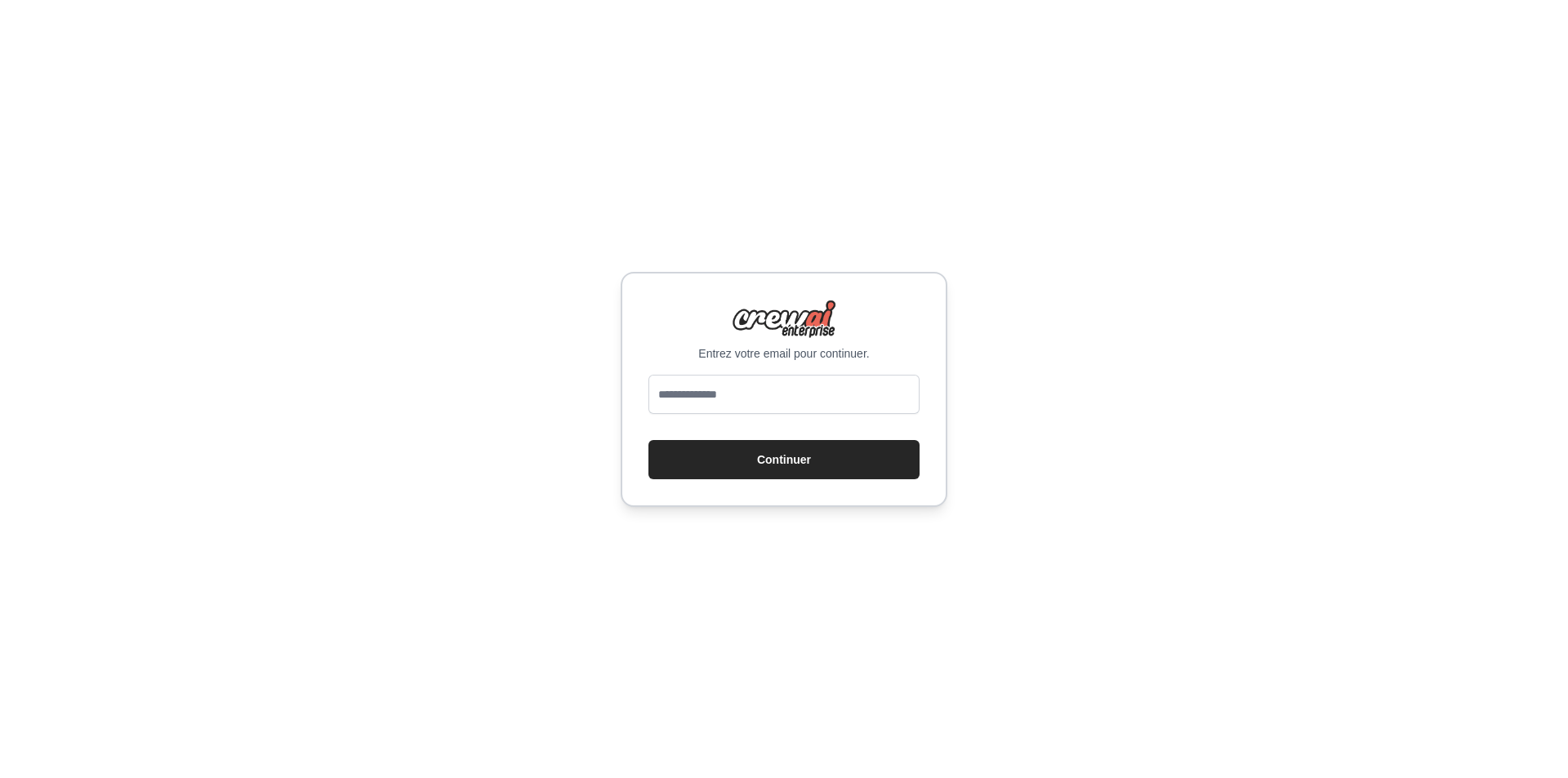
type input "**********"
click at [772, 462] on font "Continuer" at bounding box center [784, 459] width 54 height 13
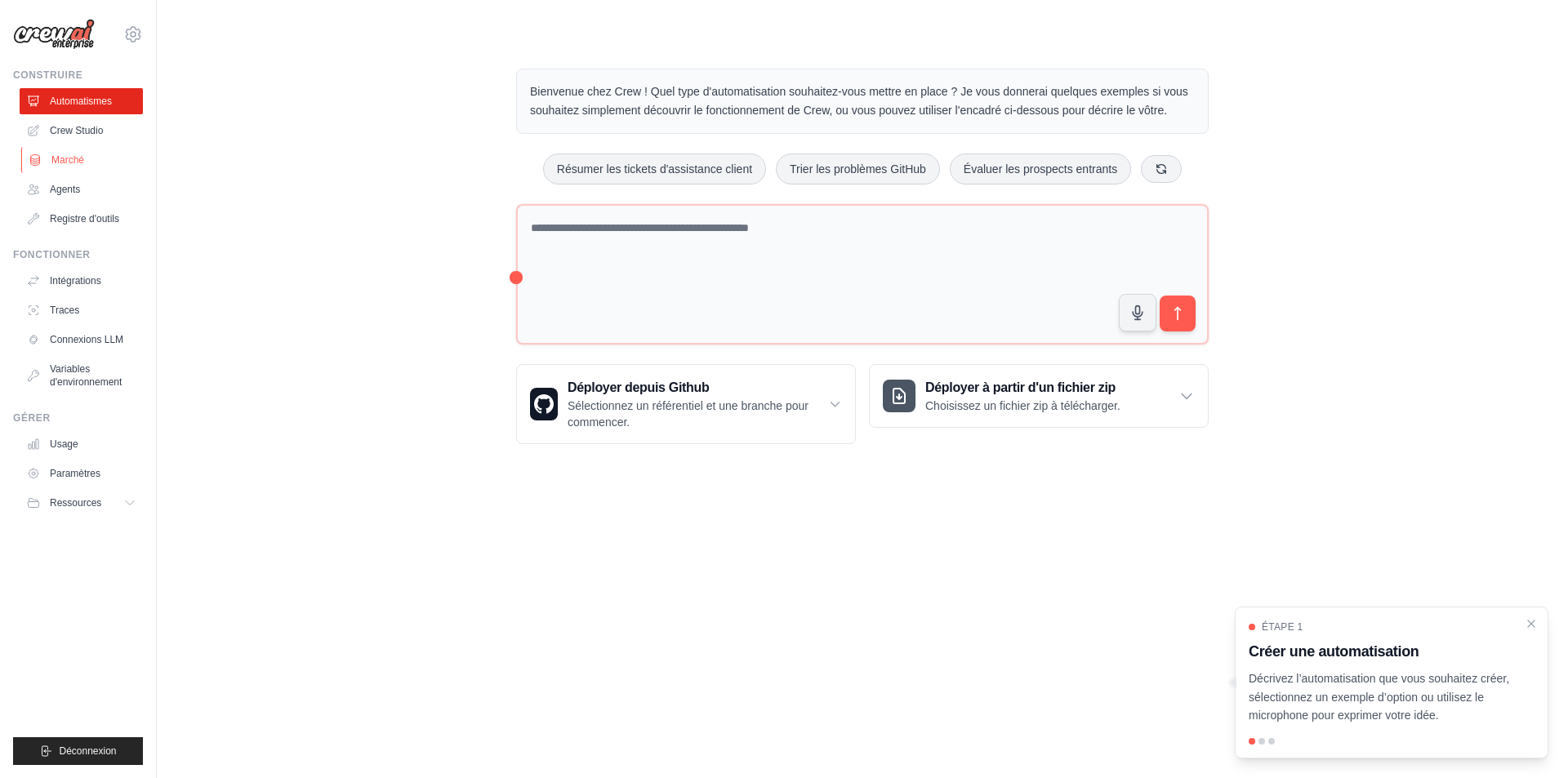
click at [70, 169] on link "Marché" at bounding box center [83, 160] width 124 height 26
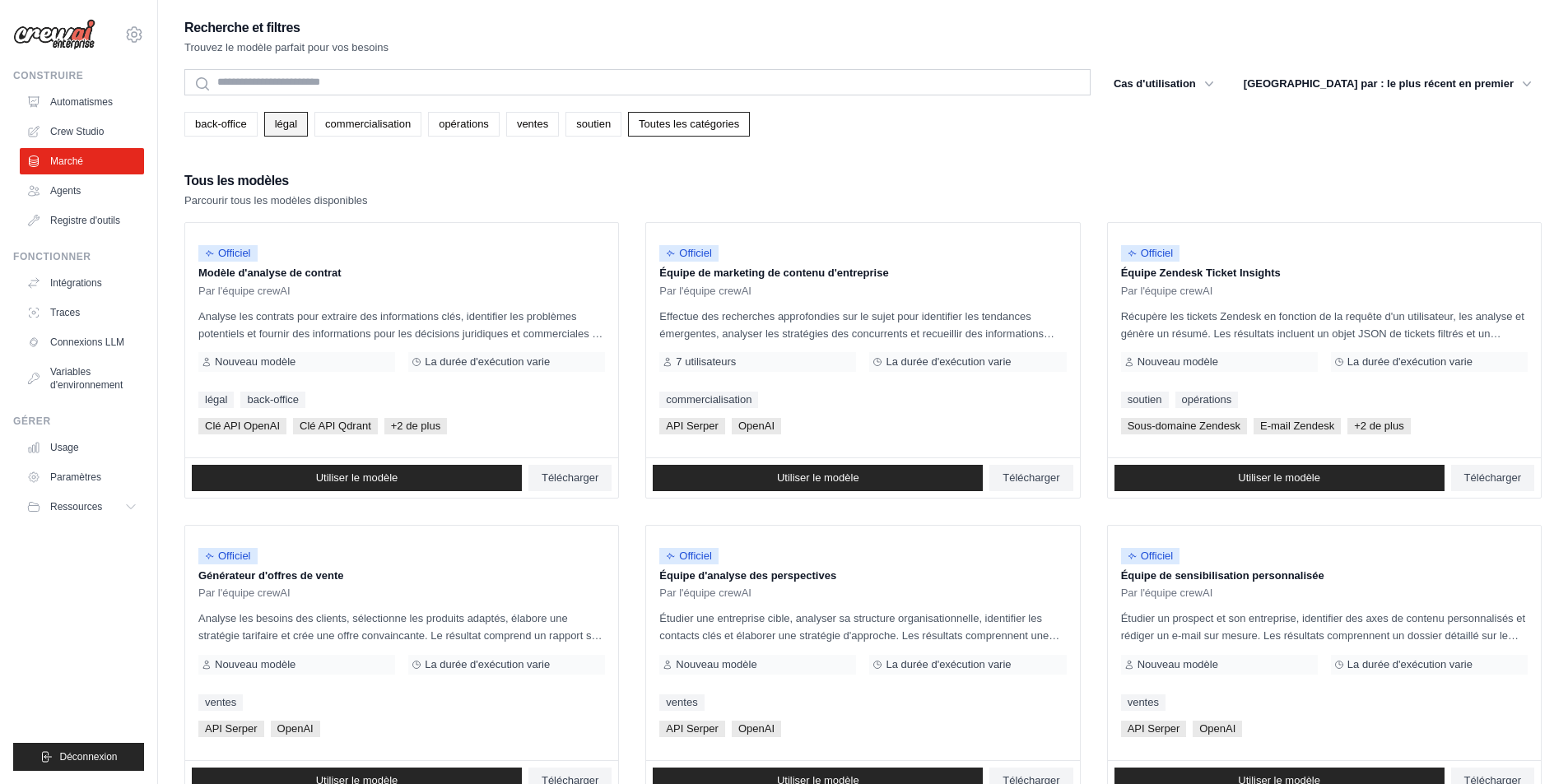
click at [282, 127] on font "légal" at bounding box center [286, 124] width 23 height 12
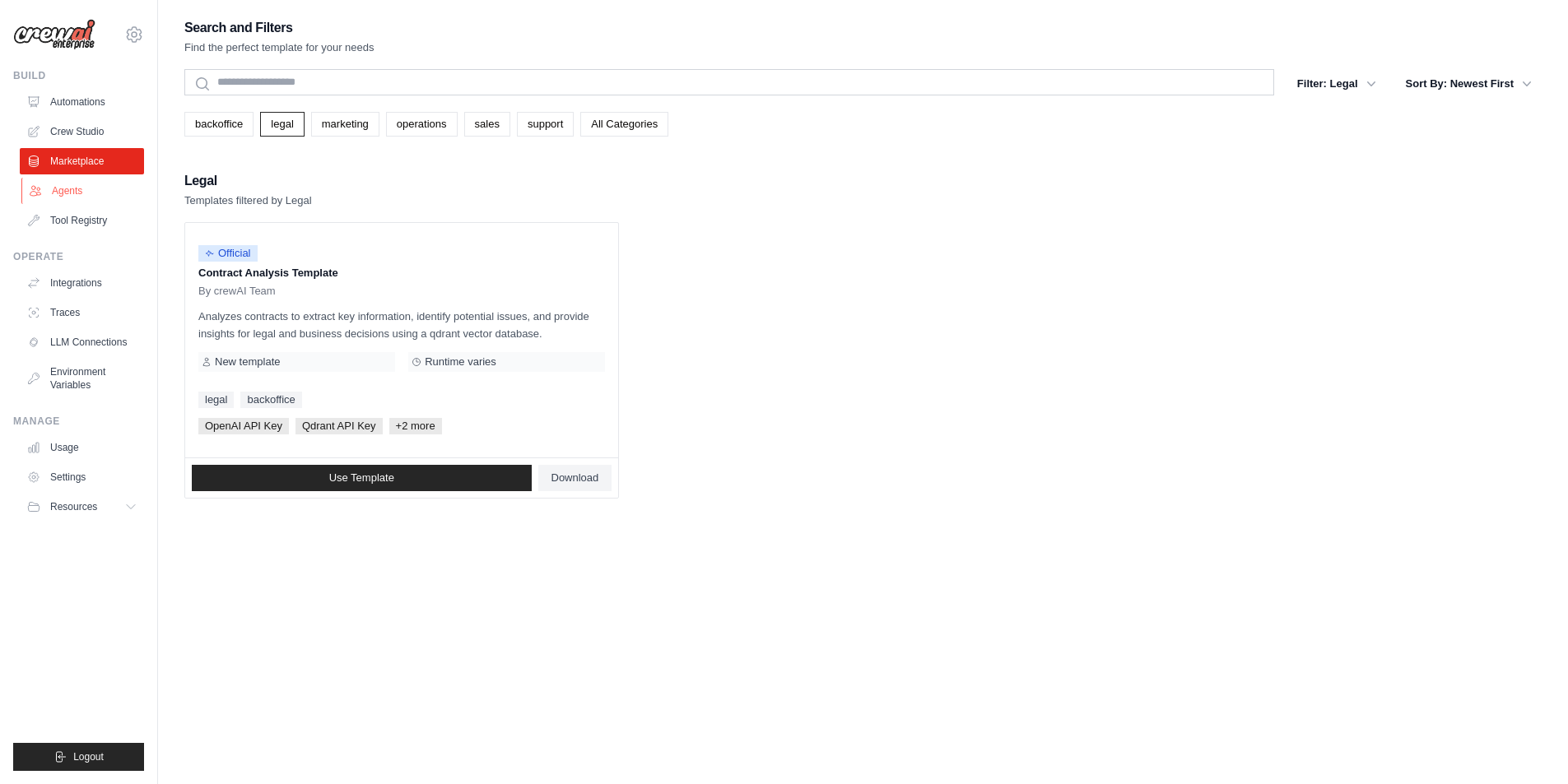
click at [68, 191] on link "Agents" at bounding box center [84, 191] width 124 height 26
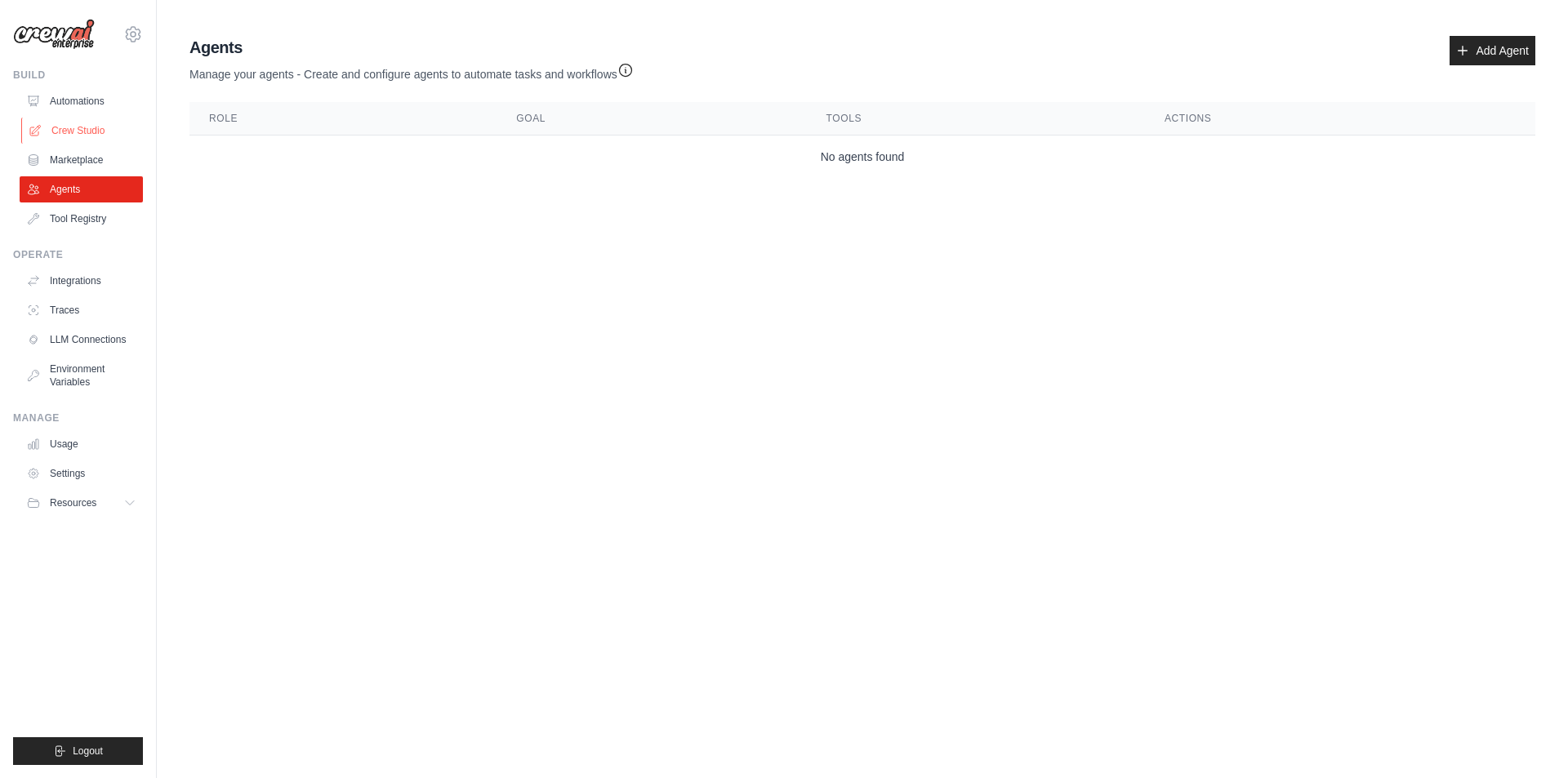
click at [85, 120] on link "Crew Studio" at bounding box center [83, 130] width 124 height 26
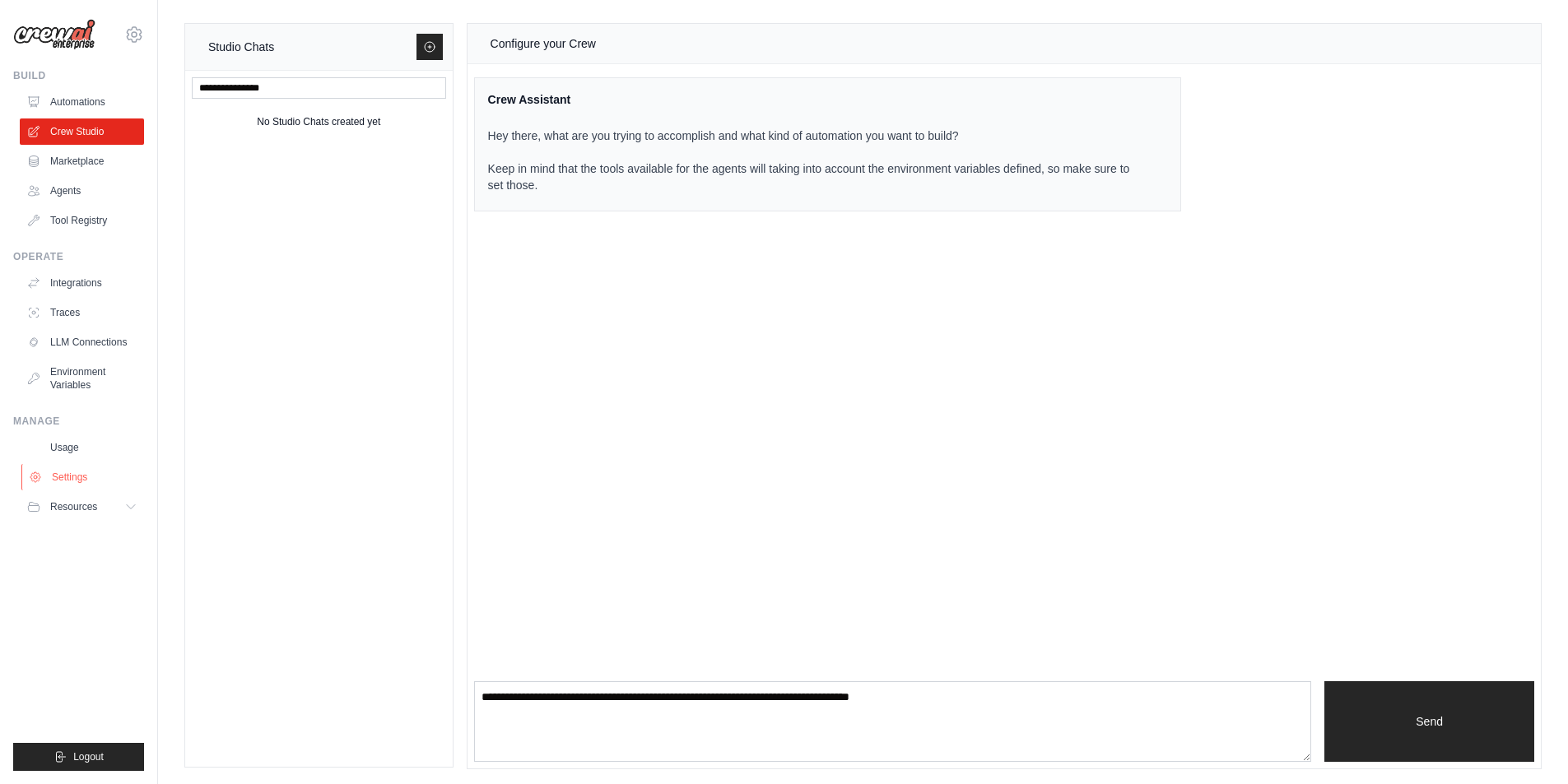
click at [77, 481] on link "Settings" at bounding box center [84, 477] width 124 height 26
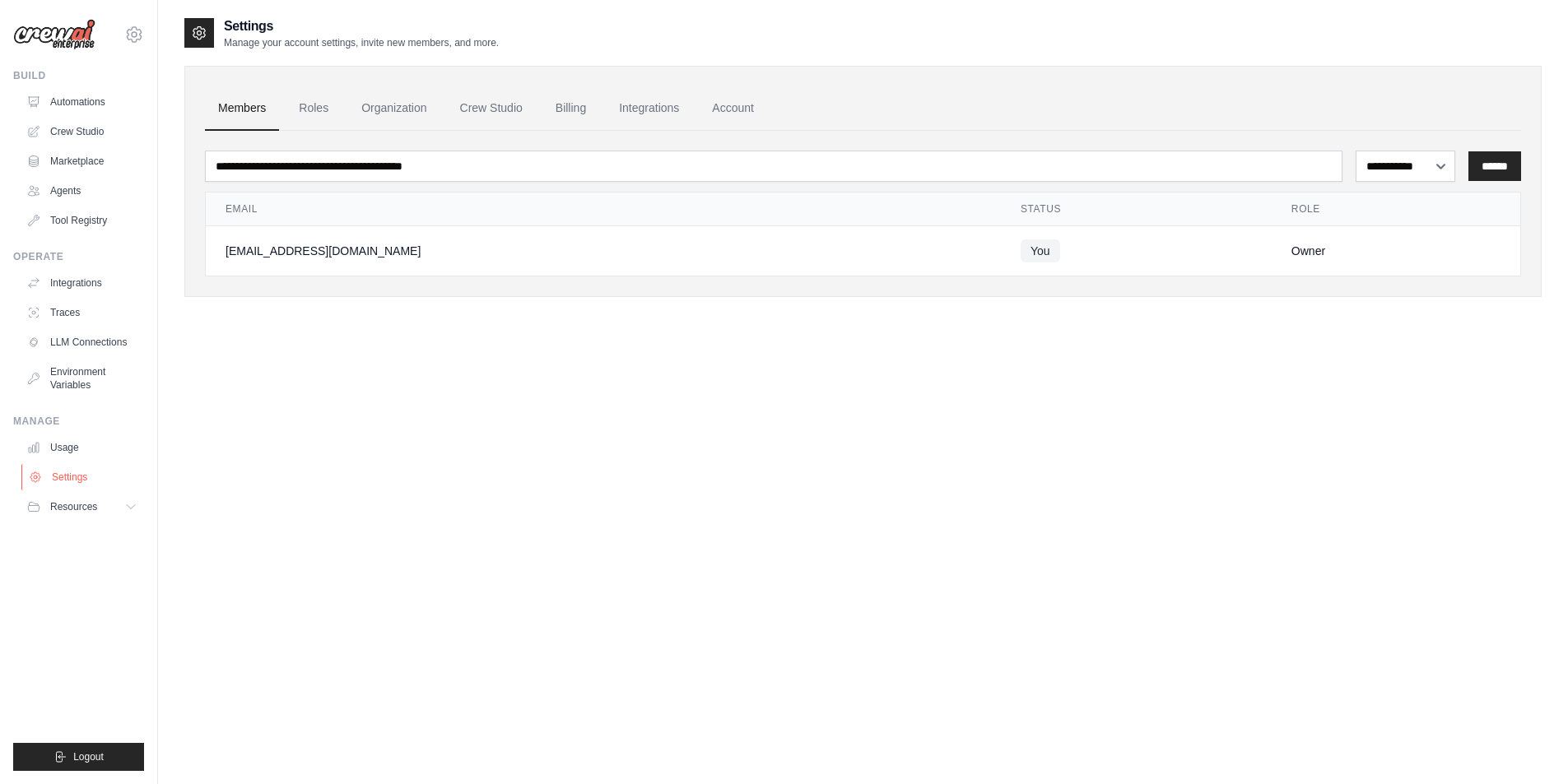
click at [76, 483] on link "Settings" at bounding box center [84, 477] width 124 height 26
click at [1043, 249] on span "You" at bounding box center [1040, 251] width 39 height 23
click at [618, 273] on td "[EMAIL_ADDRESS][DOMAIN_NAME]" at bounding box center [602, 251] width 795 height 50
click at [581, 258] on div "[EMAIL_ADDRESS][DOMAIN_NAME]" at bounding box center [603, 251] width 756 height 17
click at [743, 112] on link "Account" at bounding box center [733, 108] width 68 height 44
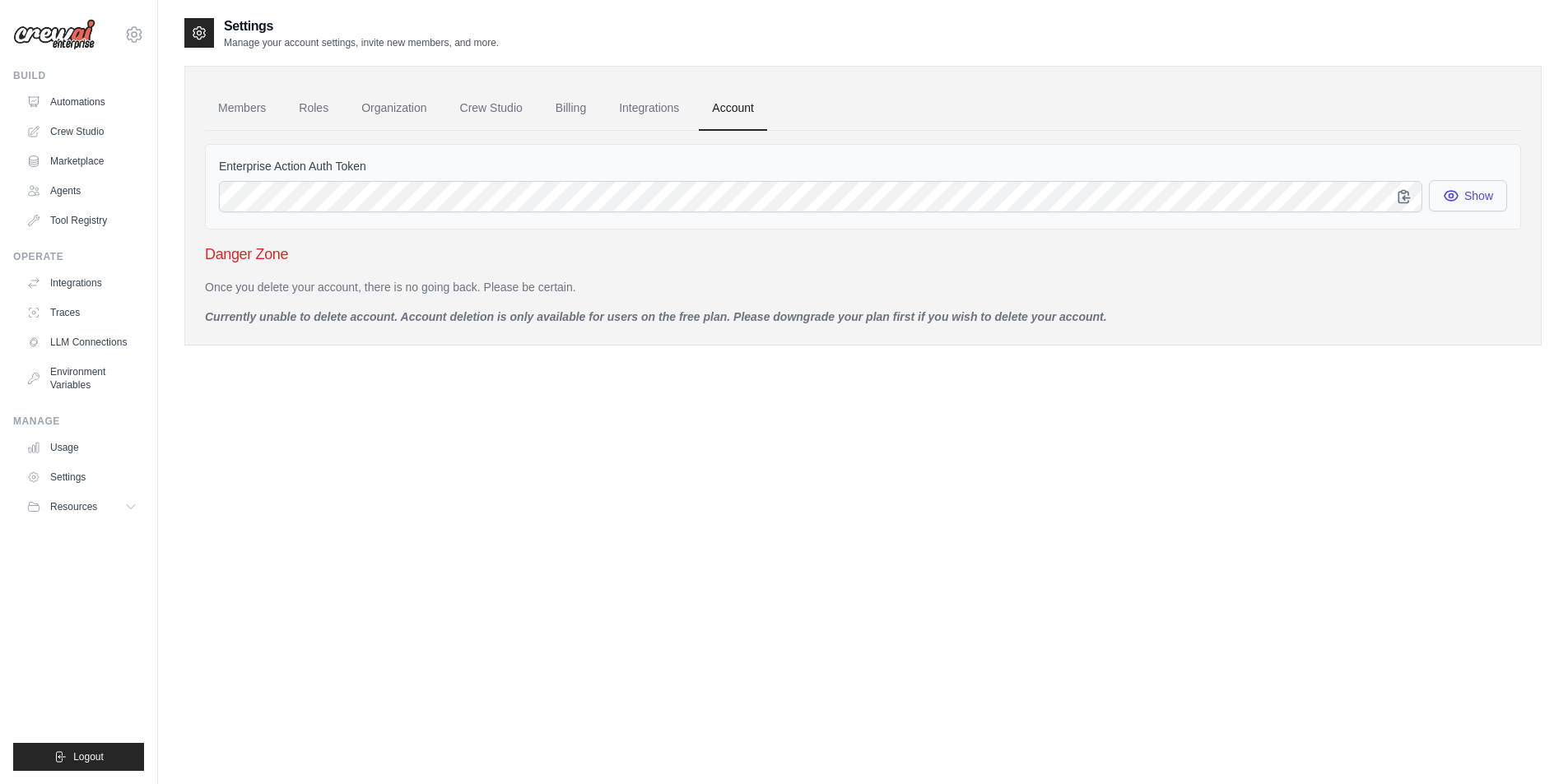
click at [1494, 201] on button "Show" at bounding box center [1468, 196] width 78 height 31
click at [1497, 199] on button "Show" at bounding box center [1468, 196] width 78 height 31
click at [204, 255] on div "Members Roles Organization Crew Studio Billing Integrations Account Enterprise …" at bounding box center [863, 205] width 1357 height 279
click at [641, 104] on link "Integrations" at bounding box center [649, 108] width 86 height 44
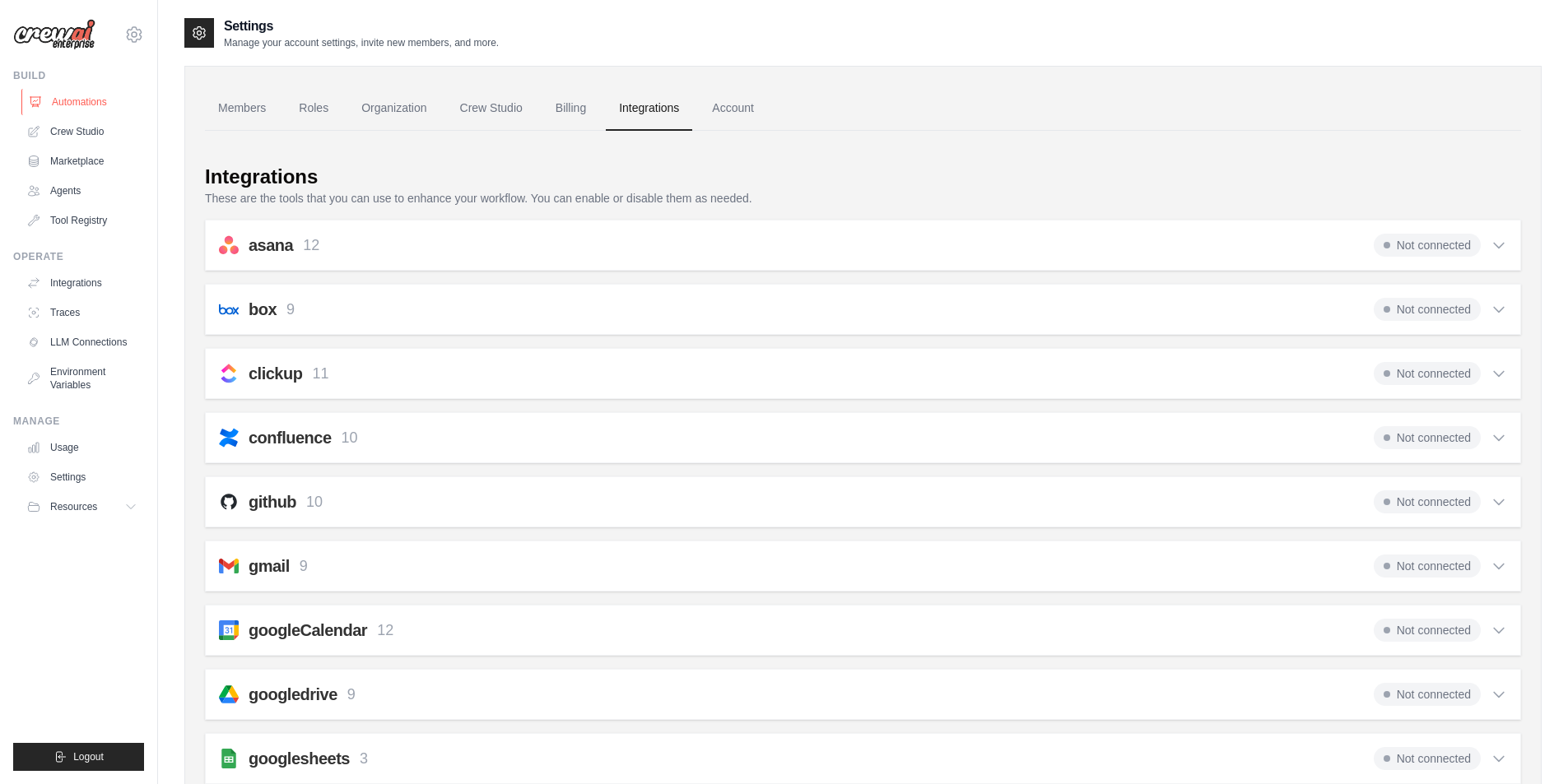
click at [84, 98] on link "Automations" at bounding box center [84, 102] width 124 height 26
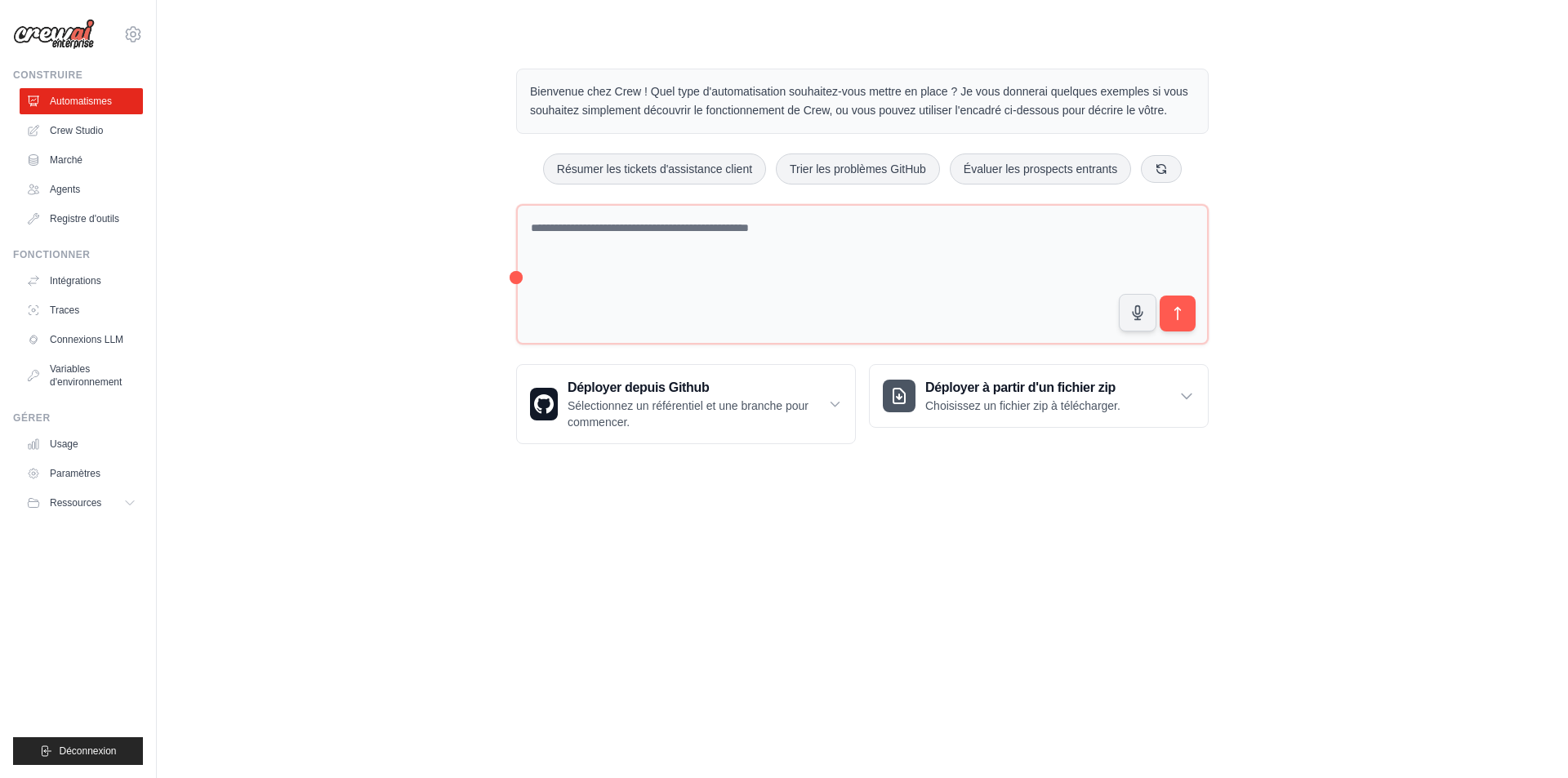
click at [328, 302] on div "Bienvenue chez Crew ! Quel type d'automatisation souhaitez-vous mettre en place…" at bounding box center [862, 256] width 1359 height 427
click at [97, 218] on font "Registre d'outils" at bounding box center [86, 218] width 69 height 11
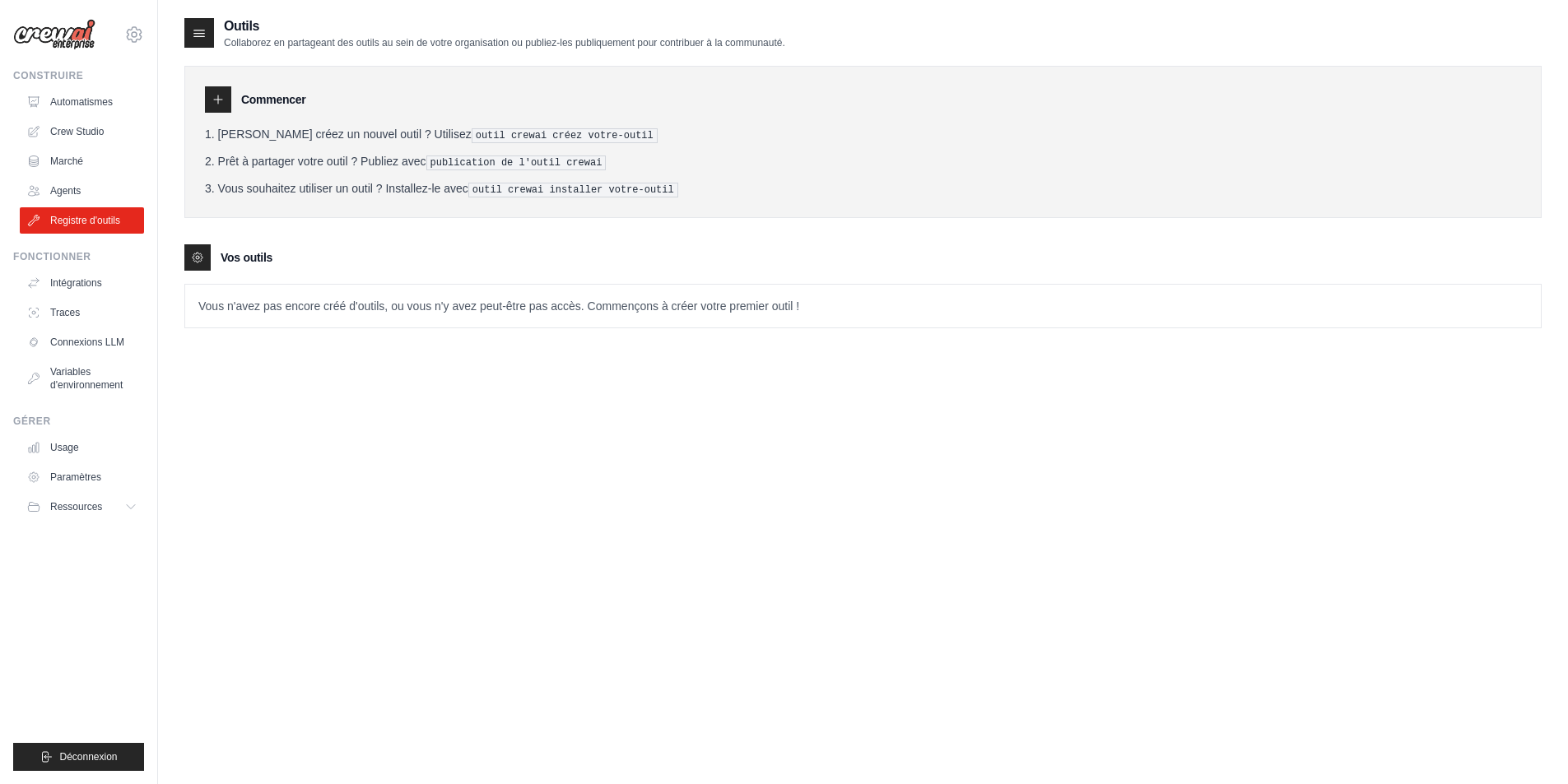
click at [275, 286] on p "Vous n'avez pas encore créé d'outils, ou vous n'y avez peut-être pas accès. Com…" at bounding box center [863, 305] width 1356 height 43
click at [77, 458] on link "Usage" at bounding box center [84, 447] width 124 height 26
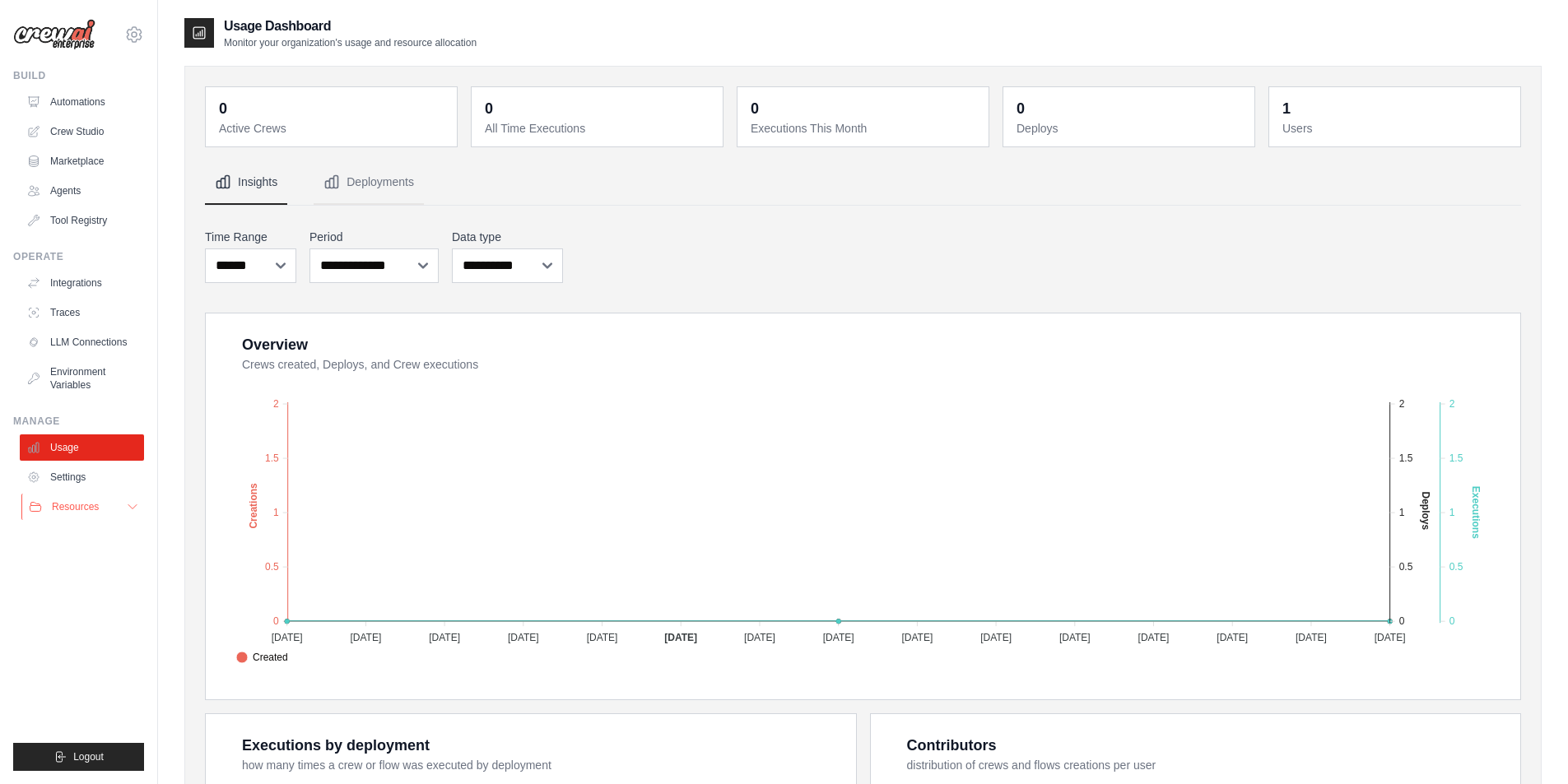
click at [121, 508] on button "Resources" at bounding box center [84, 506] width 124 height 26
click at [112, 534] on span "Documentation" at bounding box center [91, 534] width 67 height 13
click at [77, 478] on link "Settings" at bounding box center [84, 477] width 124 height 26
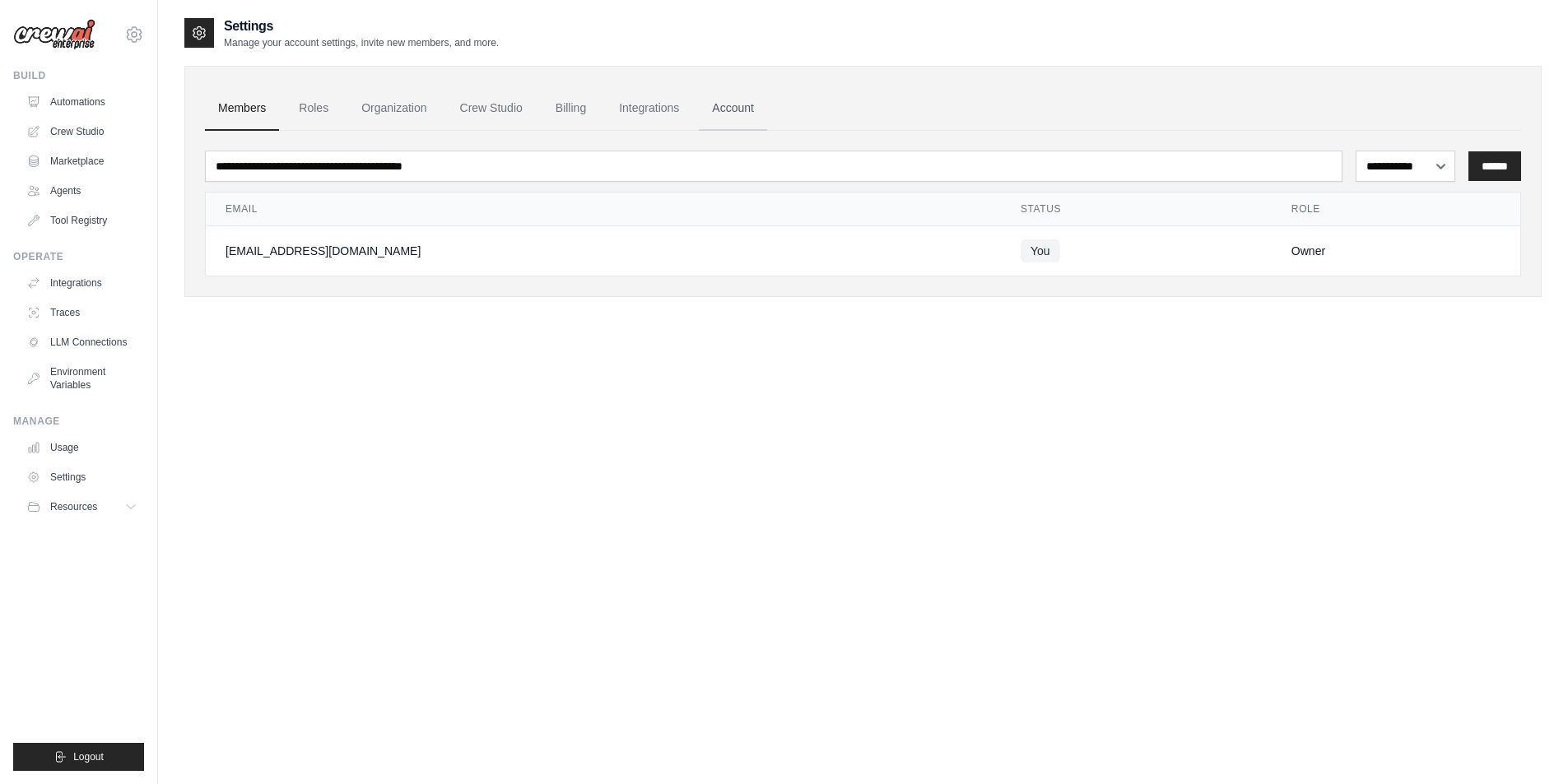
click at [744, 105] on link "Account" at bounding box center [733, 108] width 68 height 44
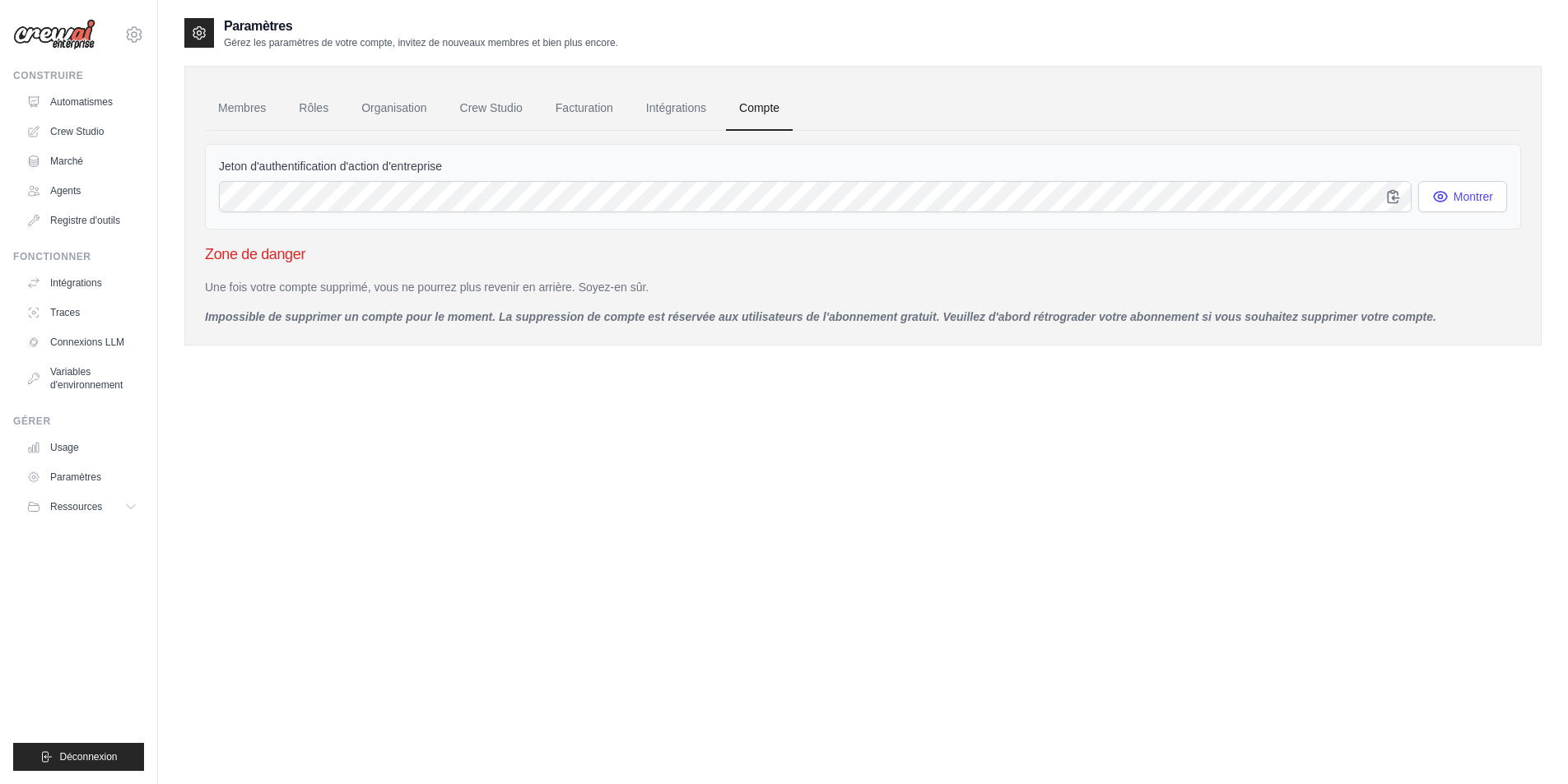
click at [279, 261] on font "Zone de danger" at bounding box center [254, 254] width 100 height 17
click at [586, 111] on font "Facturation" at bounding box center [584, 107] width 57 height 13
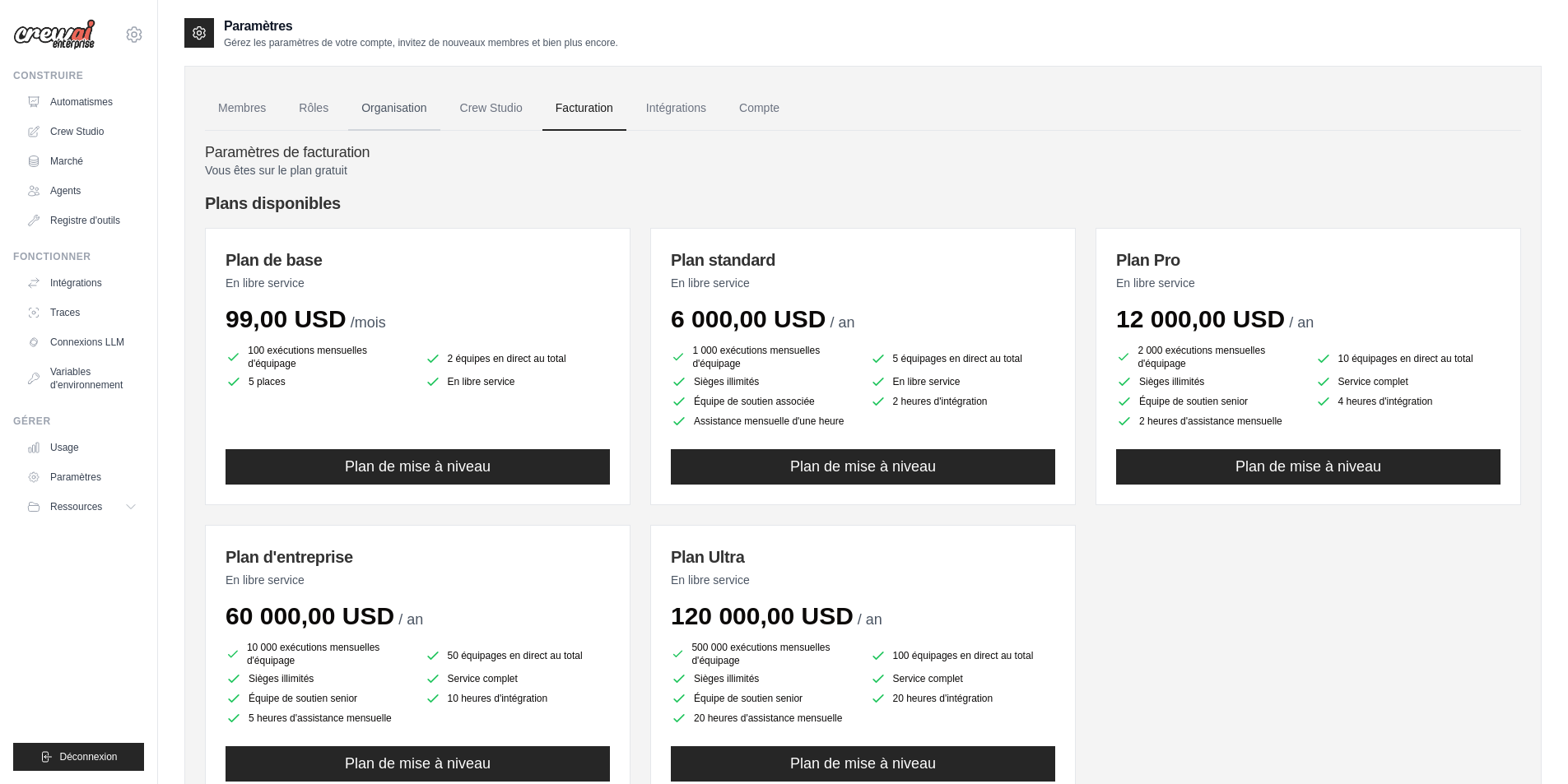
click at [400, 105] on font "Organisation" at bounding box center [394, 107] width 65 height 13
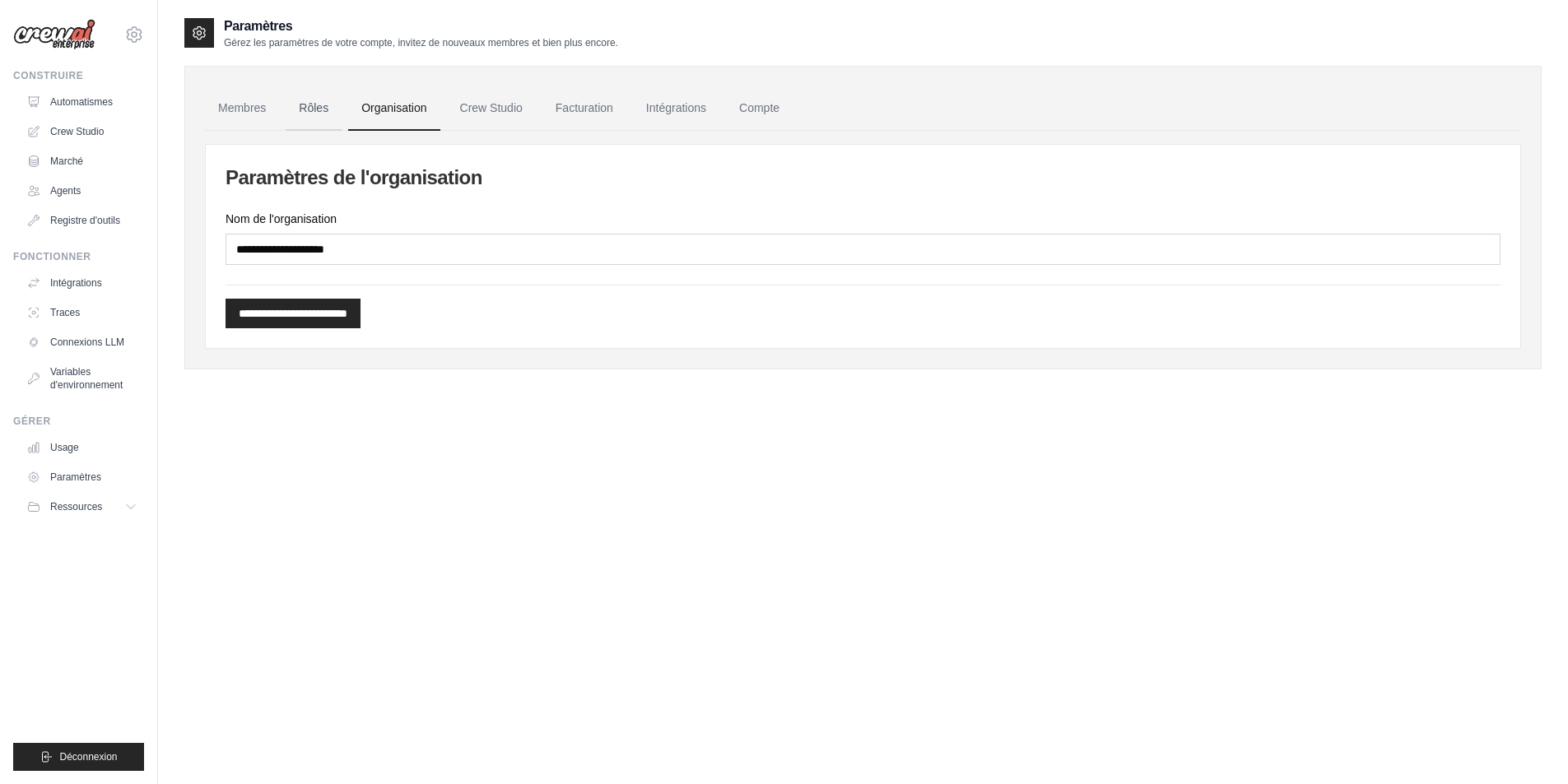
click at [317, 112] on font "Rôles" at bounding box center [313, 107] width 30 height 13
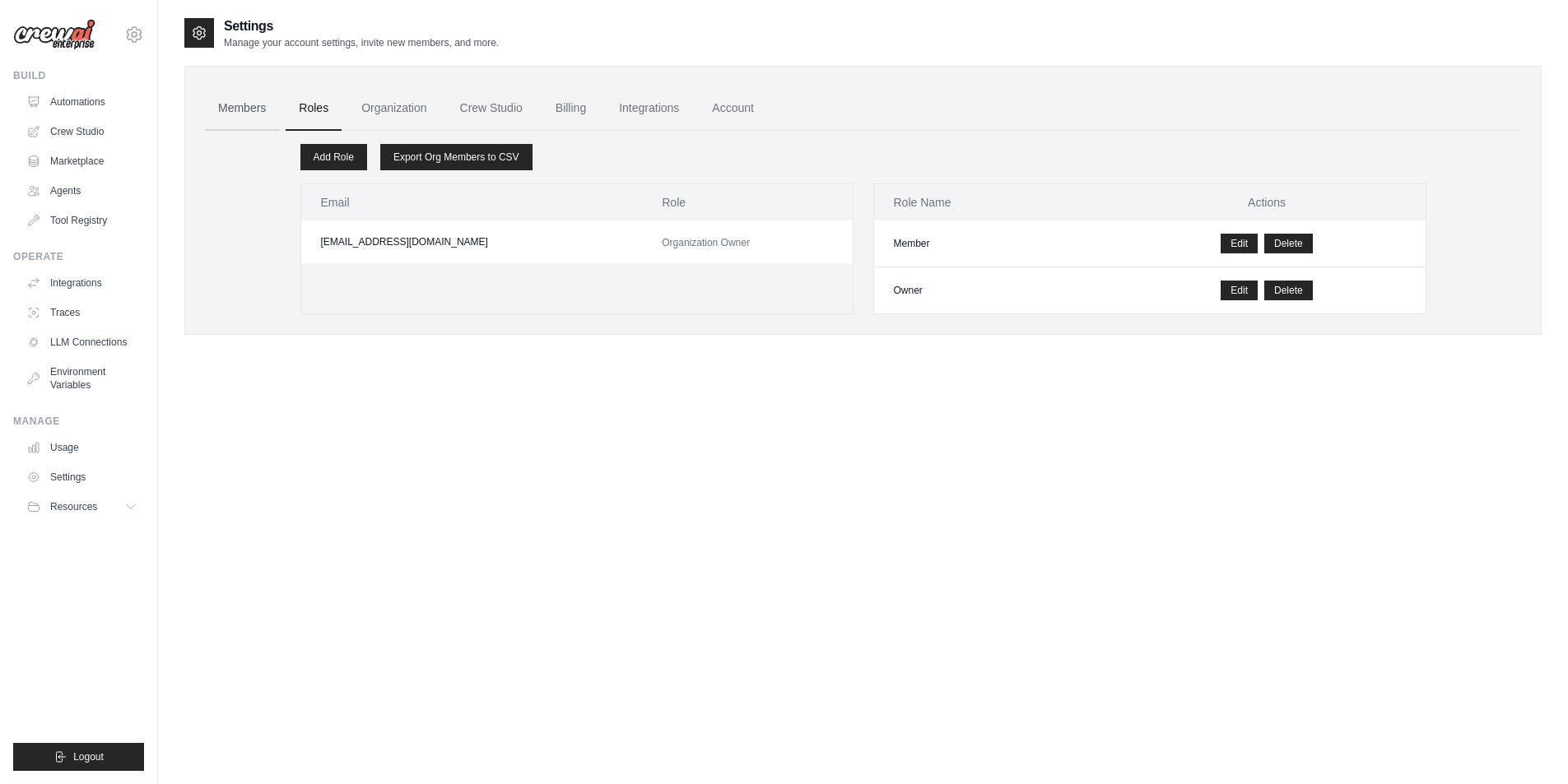
click at [267, 112] on link "Members" at bounding box center [241, 108] width 74 height 44
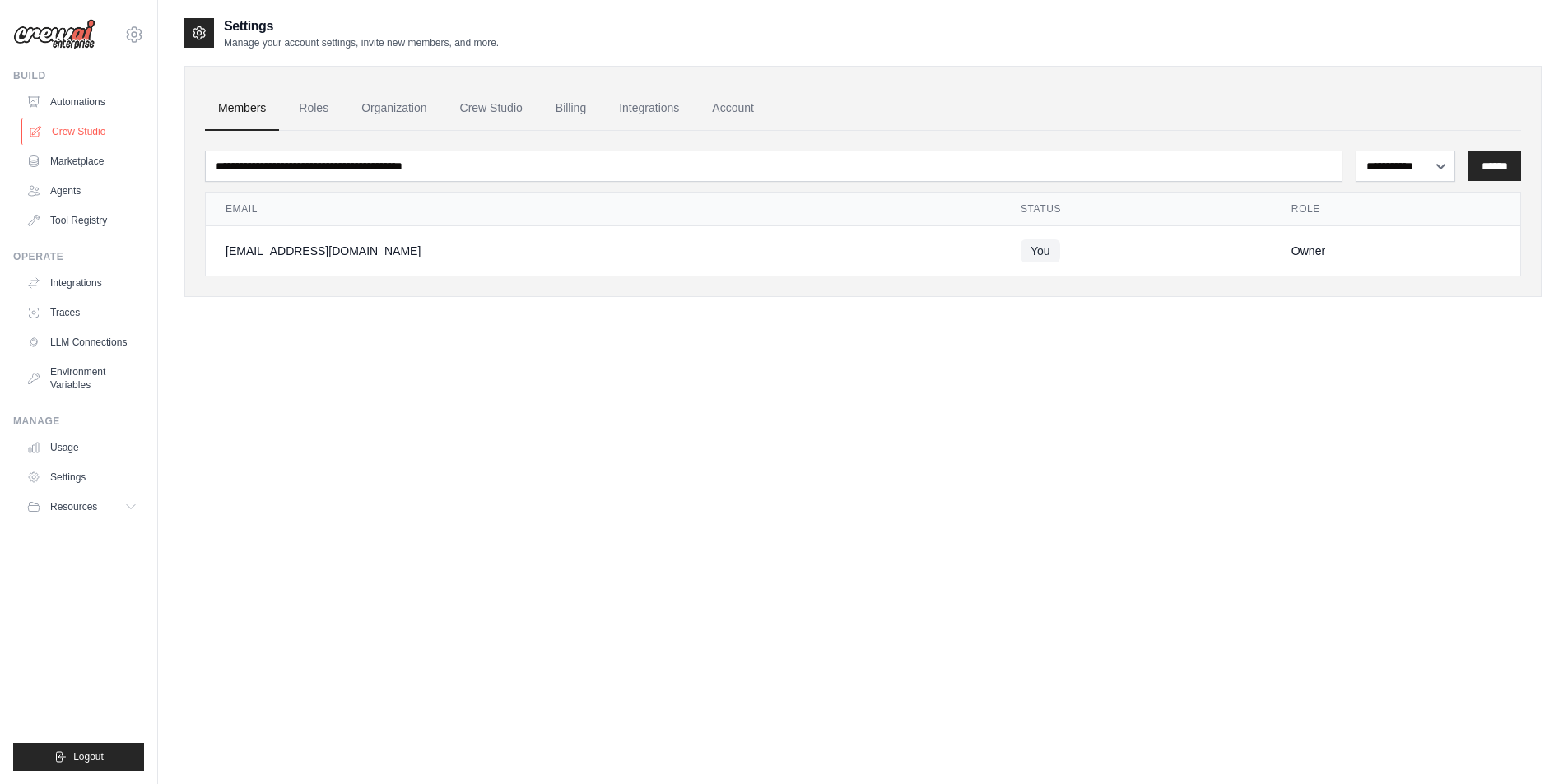
click at [57, 131] on link "Crew Studio" at bounding box center [84, 131] width 124 height 26
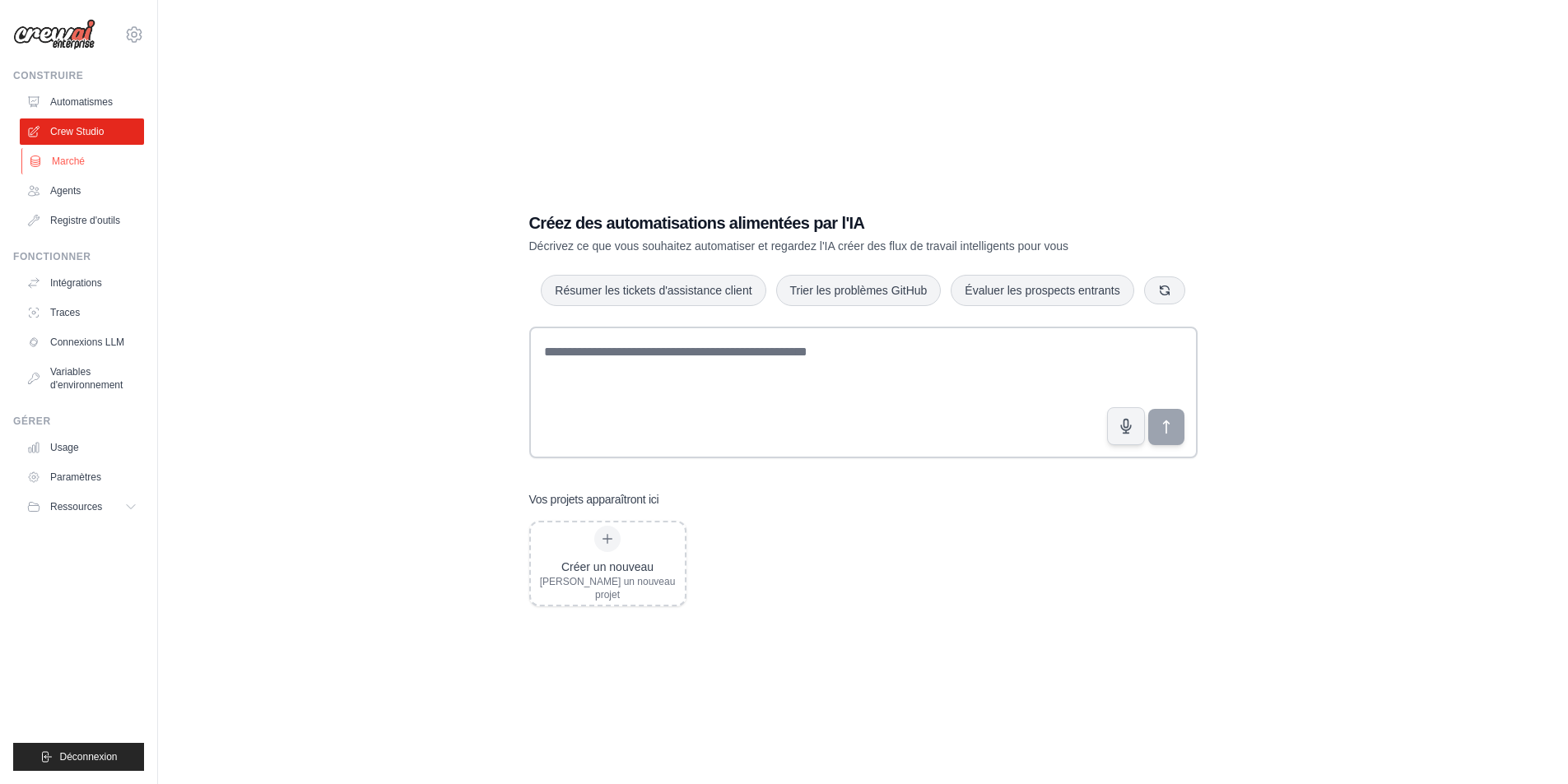
click at [86, 158] on link "Marché" at bounding box center [84, 161] width 124 height 26
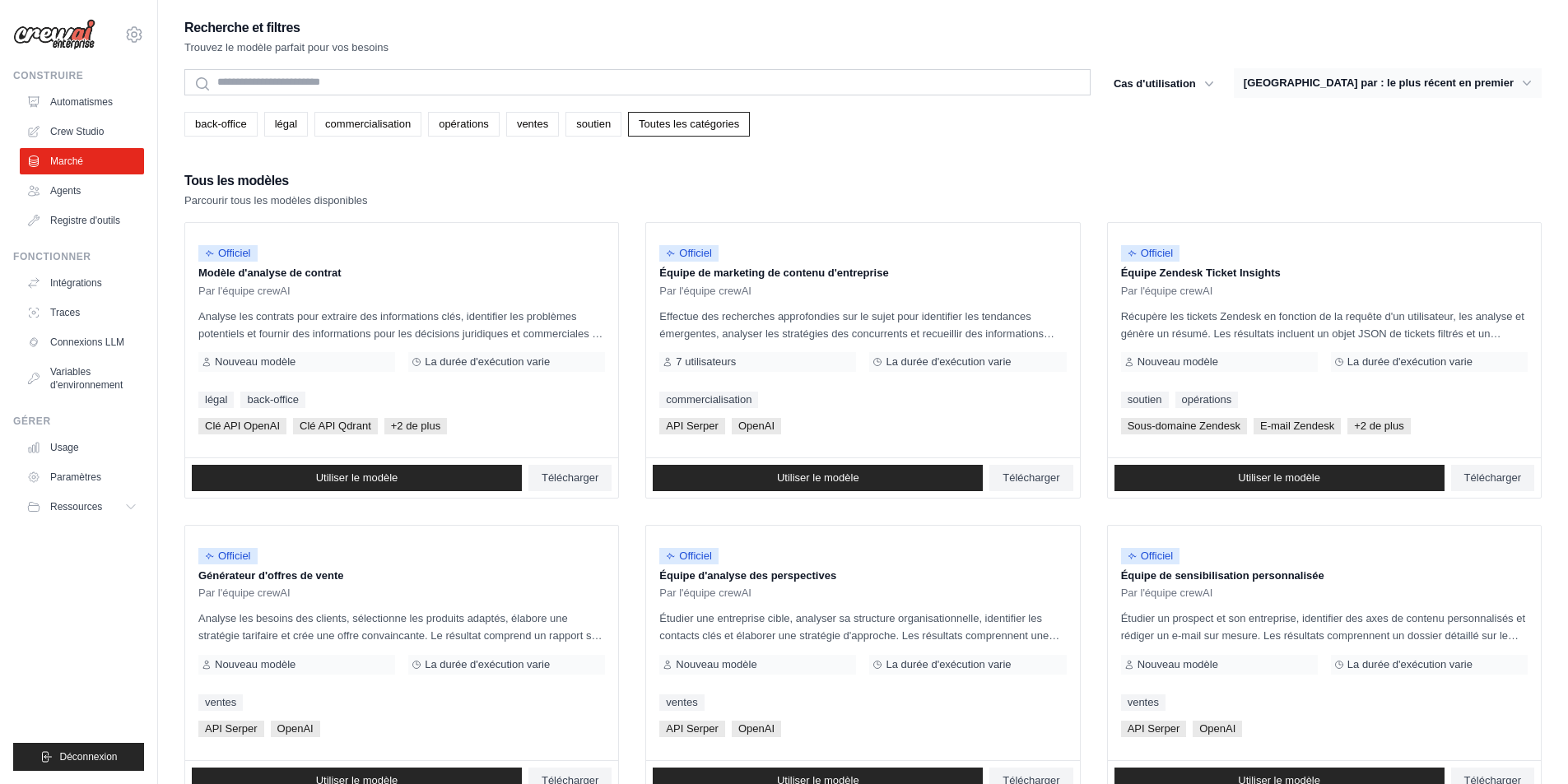
click at [1482, 84] on font "[GEOGRAPHIC_DATA] par : le plus récent en premier" at bounding box center [1379, 83] width 270 height 12
click at [1217, 84] on icon "button" at bounding box center [1208, 83] width 17 height 17
click at [1217, 79] on icon "button" at bounding box center [1208, 83] width 17 height 17
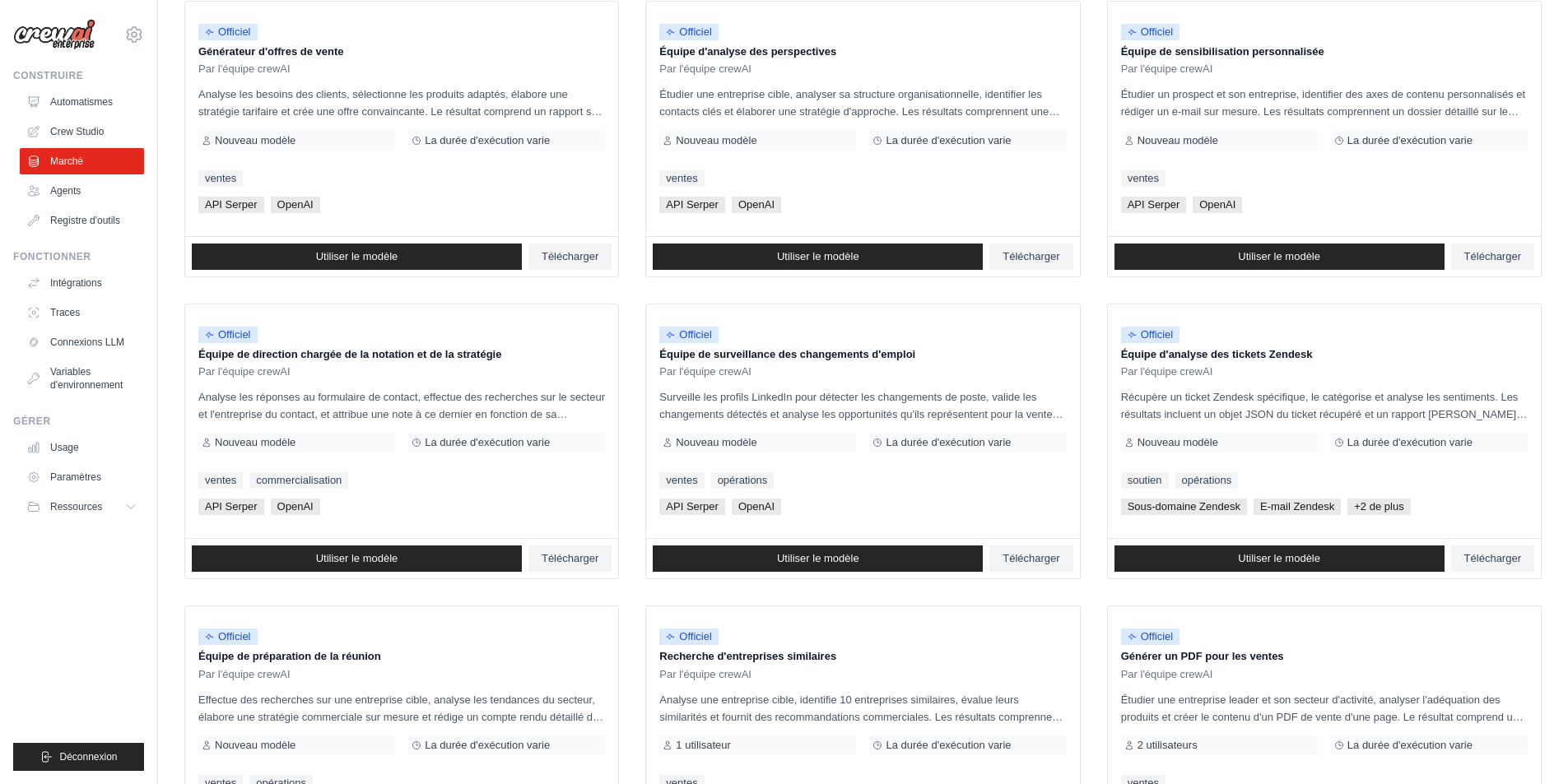
scroll to position [658, 0]
